Goal: Find specific page/section: Find specific page/section

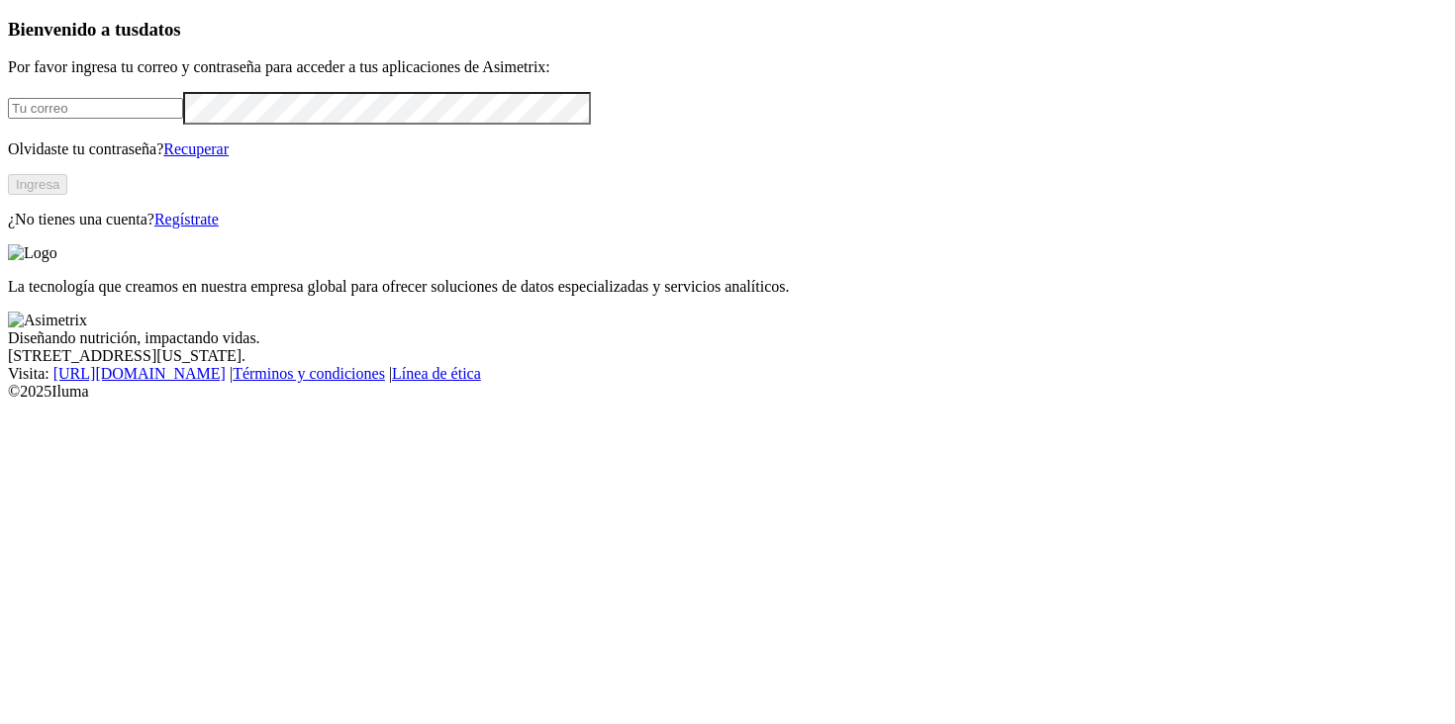
click at [183, 119] on input "email" at bounding box center [95, 108] width 175 height 21
type input "[PERSON_NAME][EMAIL_ADDRESS][PERSON_NAME][DOMAIN_NAME]"
click at [67, 195] on button "Ingresa" at bounding box center [37, 184] width 59 height 21
